Goal: Task Accomplishment & Management: Use online tool/utility

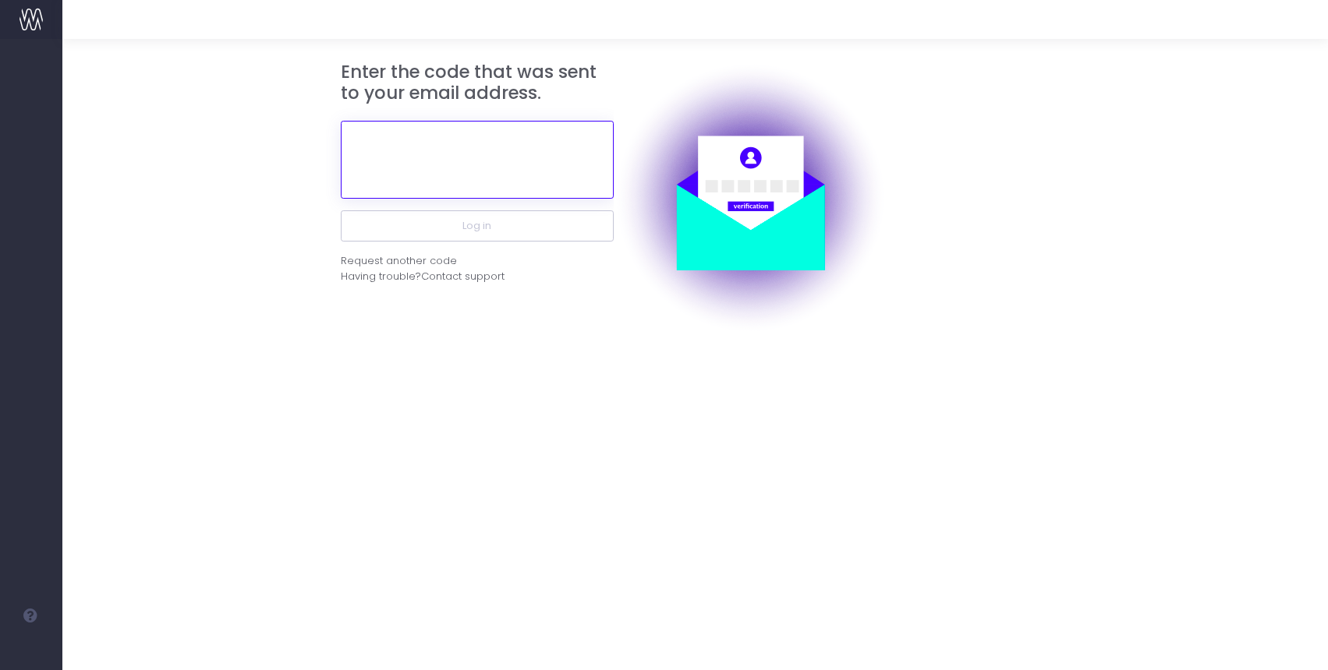
click at [492, 171] on input "text" at bounding box center [477, 160] width 273 height 78
paste input "493219"
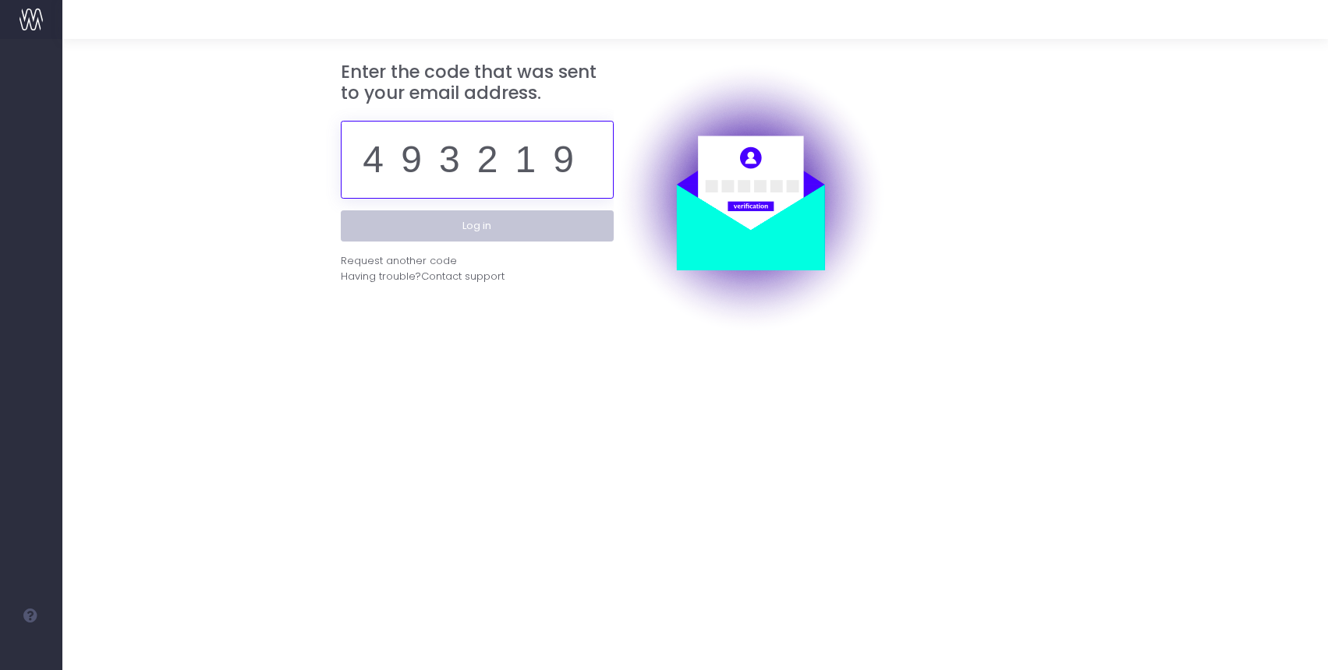
type input "493219"
click at [511, 221] on button "Log in" at bounding box center [477, 225] width 273 height 31
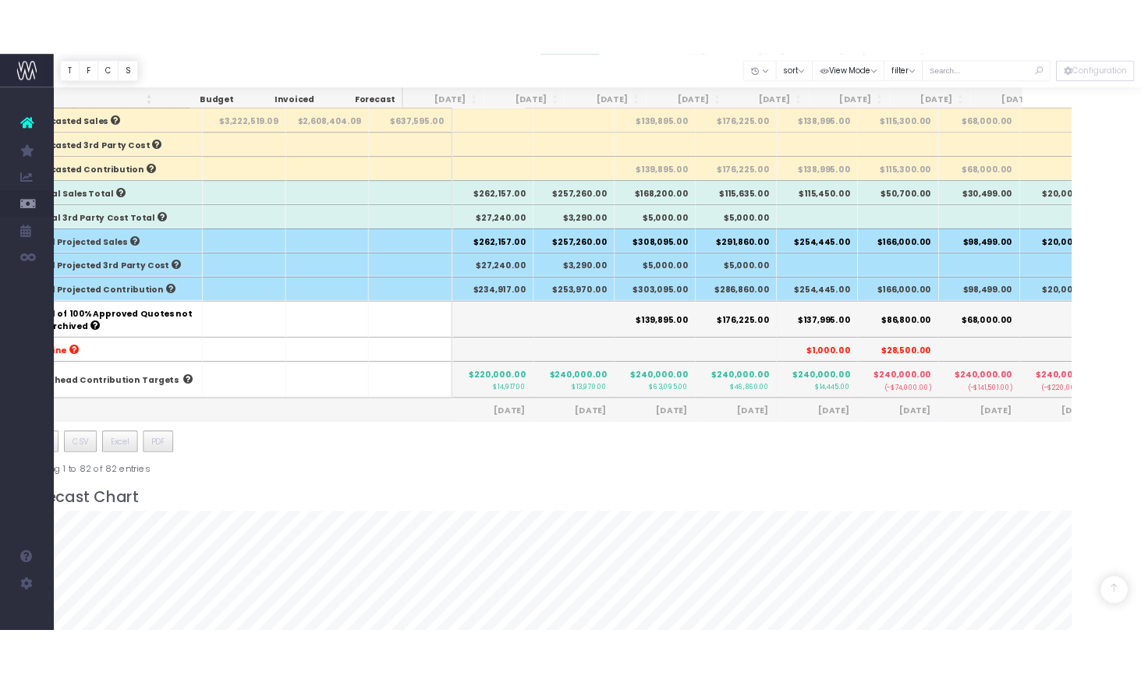
scroll to position [571, 40]
